Goal: Information Seeking & Learning: Learn about a topic

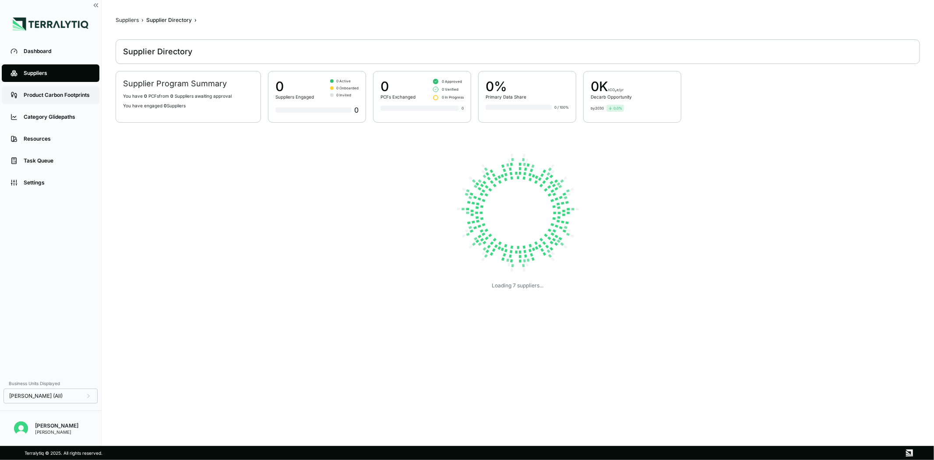
click at [63, 92] on div "Product Carbon Footprints" at bounding box center [57, 94] width 67 height 7
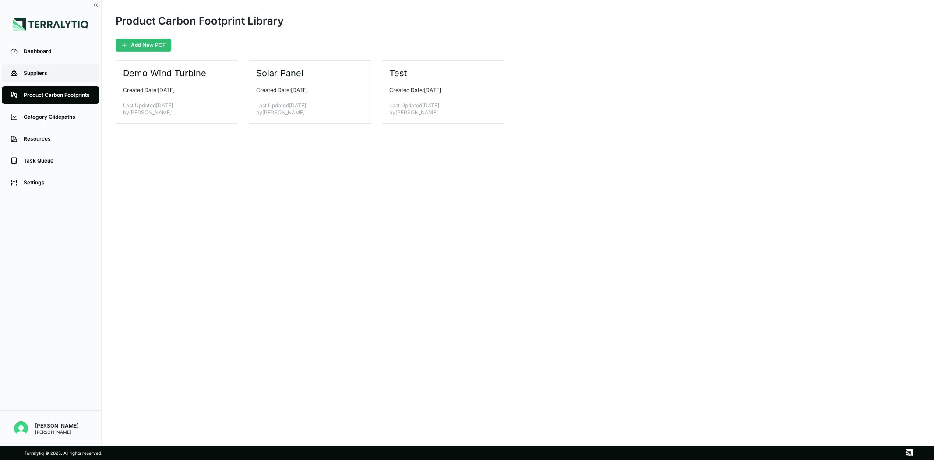
click at [58, 74] on div "Suppliers" at bounding box center [57, 73] width 67 height 7
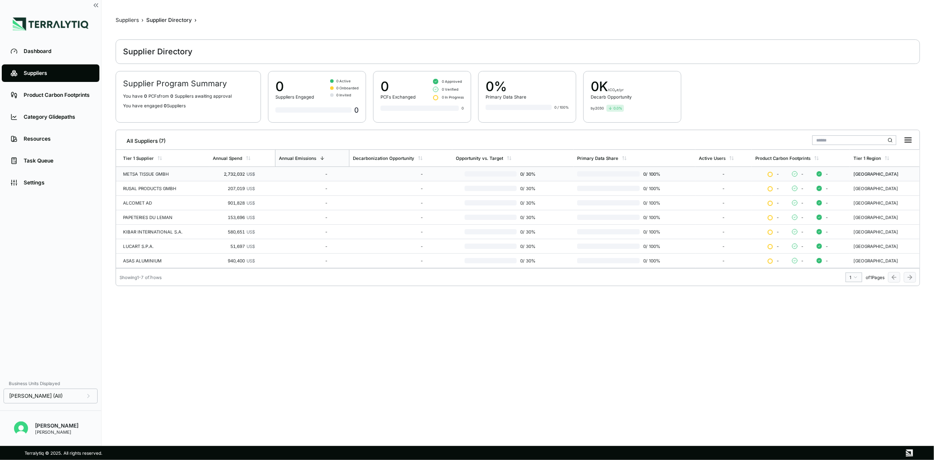
click at [200, 167] on td "METSA TISSUE GMBH" at bounding box center [162, 174] width 93 height 14
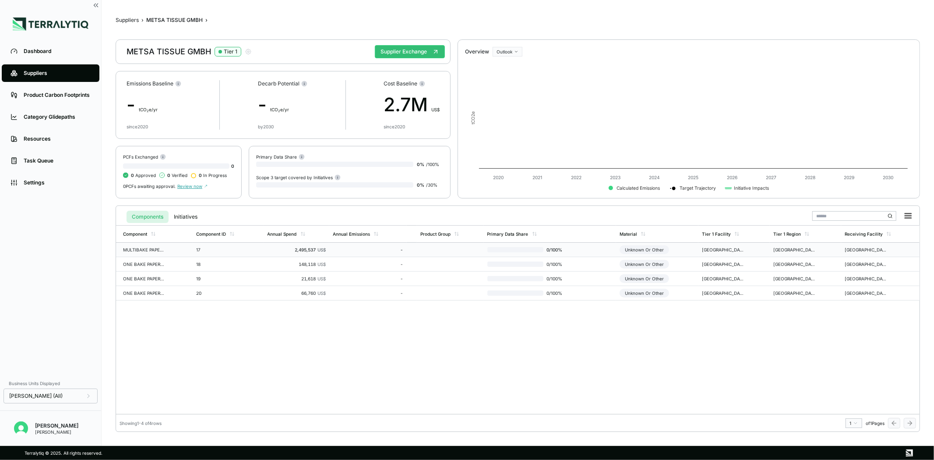
click at [217, 243] on td "17" at bounding box center [228, 250] width 71 height 14
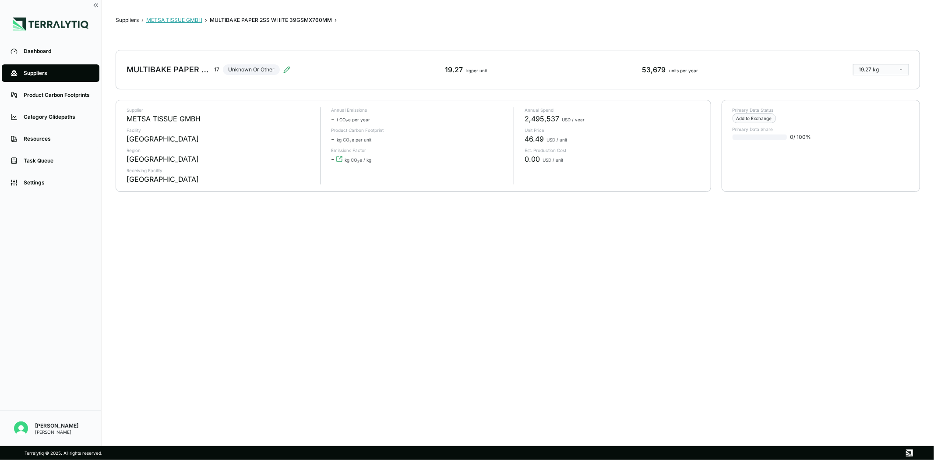
click at [171, 19] on button "METSA TISSUE GMBH" at bounding box center [174, 20] width 56 height 7
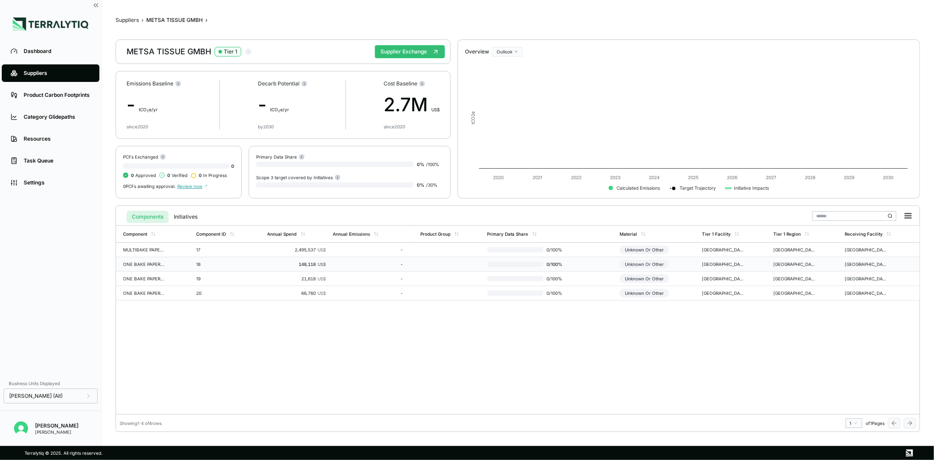
click at [207, 264] on div "18" at bounding box center [217, 263] width 42 height 5
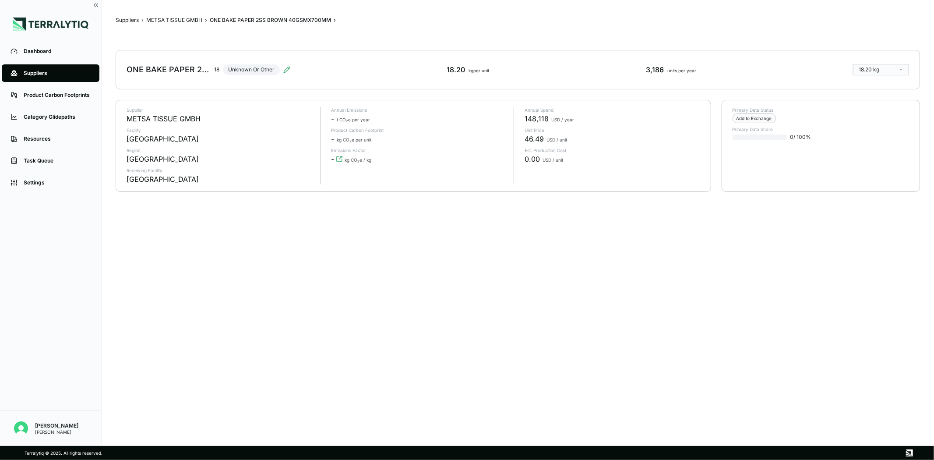
click at [51, 72] on div "Suppliers" at bounding box center [57, 73] width 67 height 7
